Goal: Check status: Check status

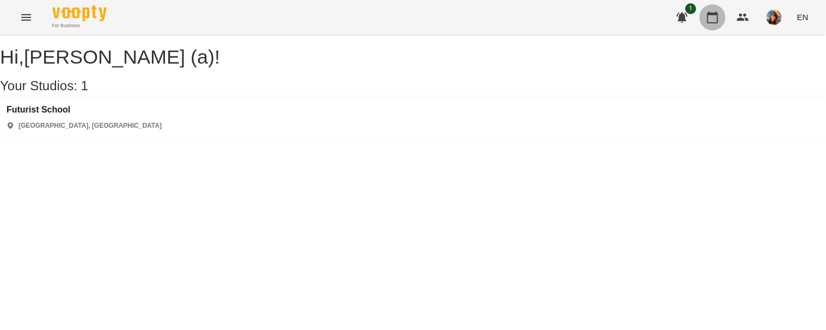
click at [709, 22] on icon "button" at bounding box center [712, 17] width 11 height 12
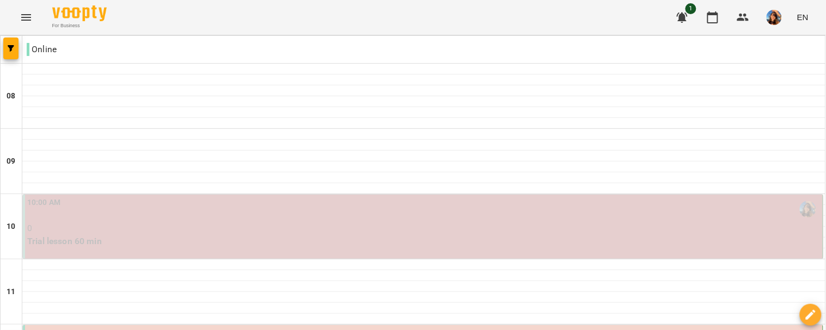
scroll to position [197, 0]
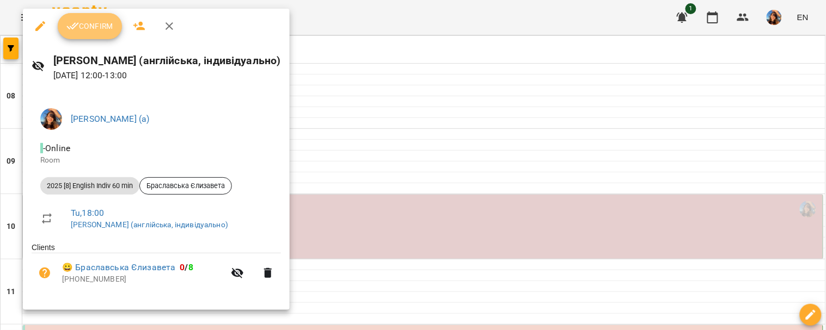
click at [93, 23] on span "Confirm" at bounding box center [89, 26] width 47 height 13
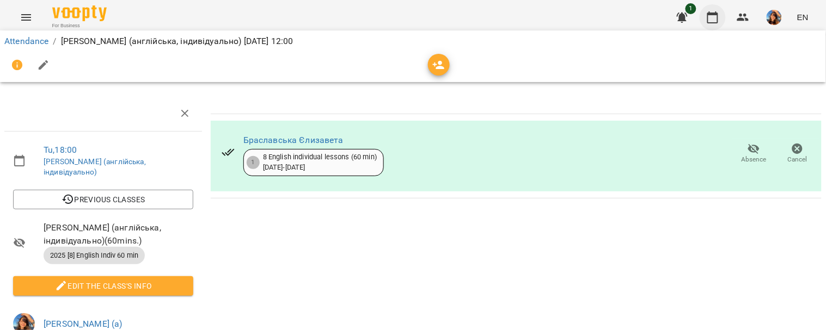
click at [715, 23] on icon "button" at bounding box center [712, 17] width 13 height 13
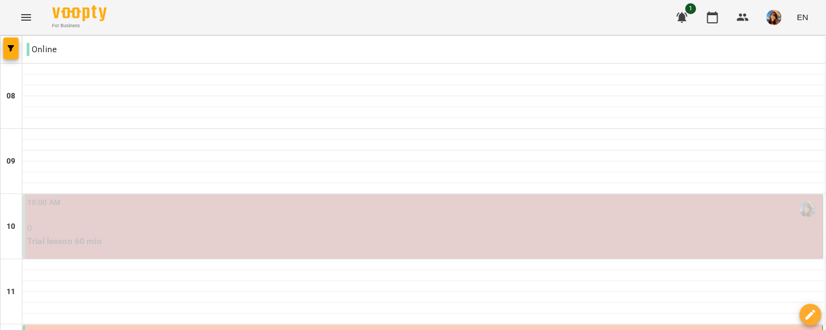
scroll to position [113, 0]
